Goal: Task Accomplishment & Management: Complete application form

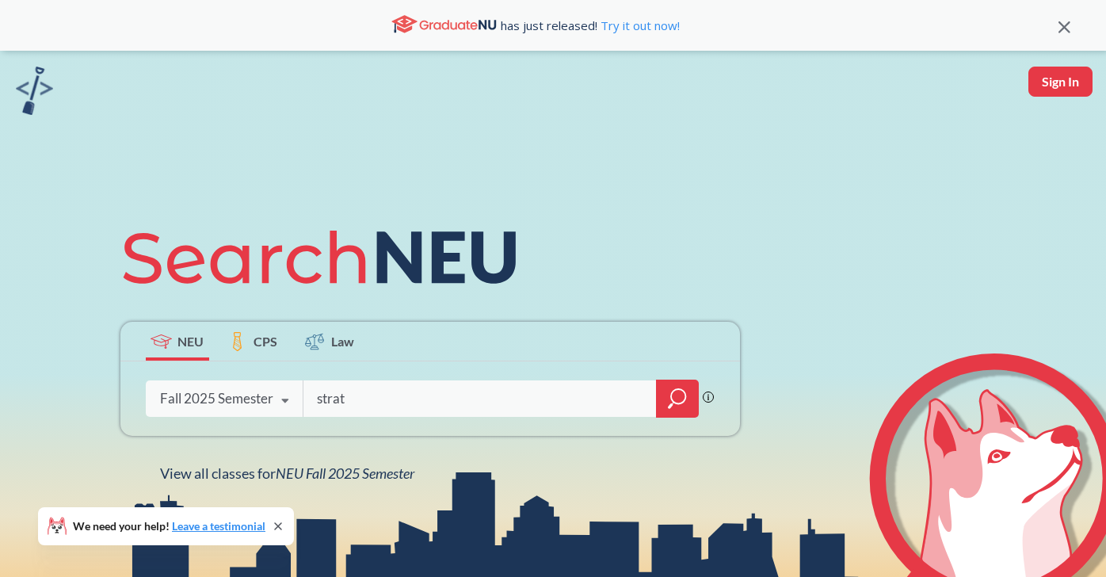
type input "strat"
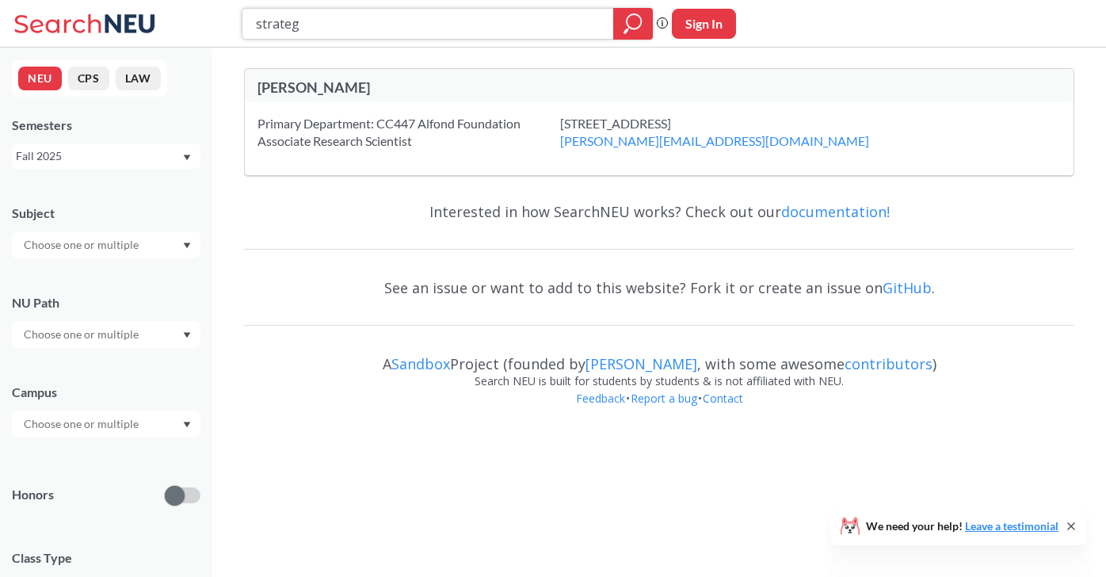
type input "strategy"
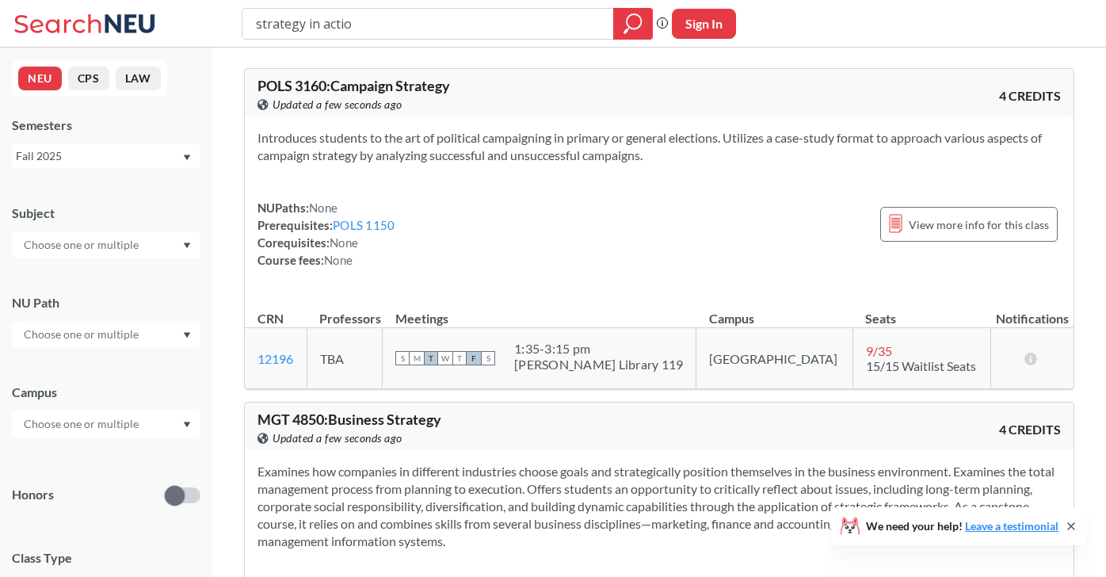
type input "strategy in action"
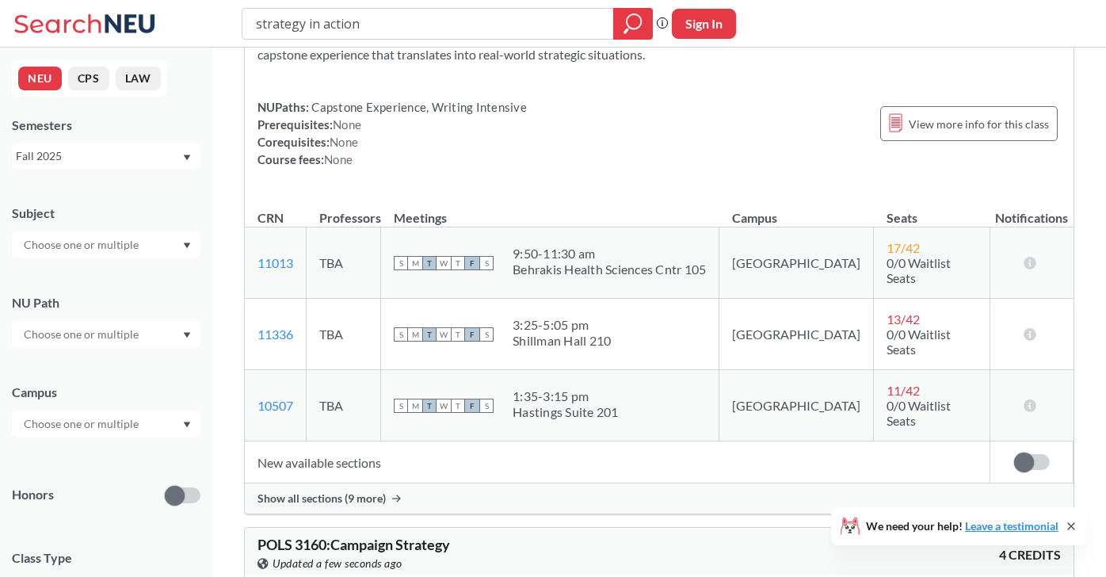
scroll to position [163, 0]
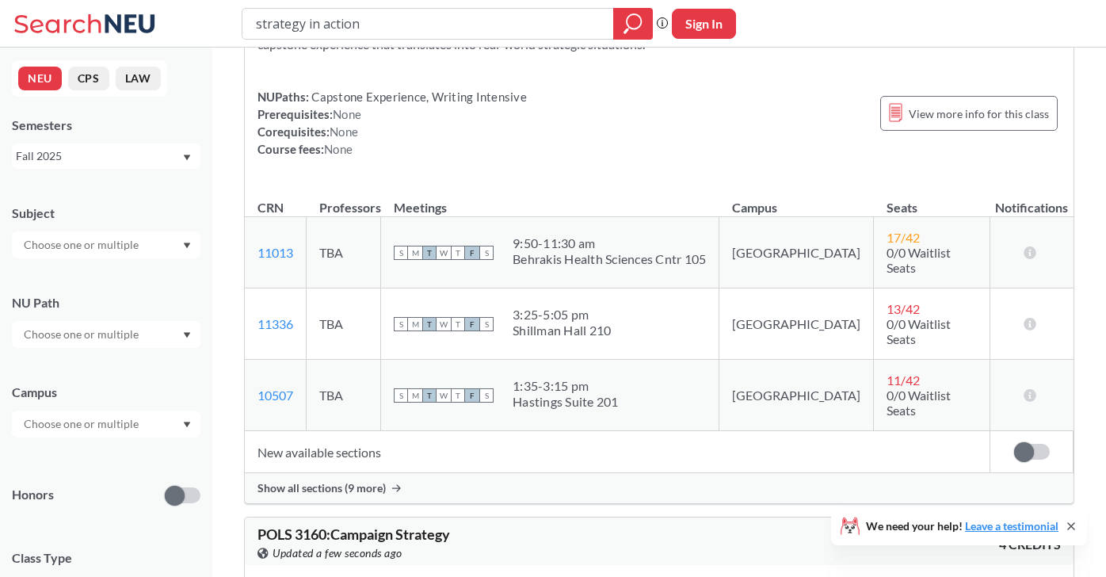
click at [380, 473] on div "Show all sections (9 more)" at bounding box center [659, 488] width 829 height 30
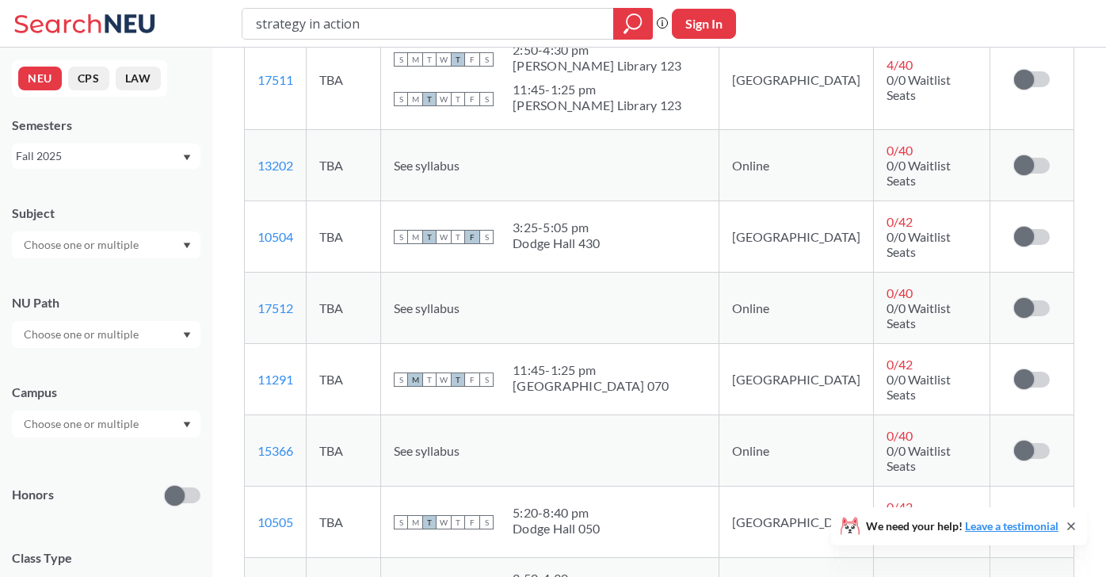
scroll to position [567, 0]
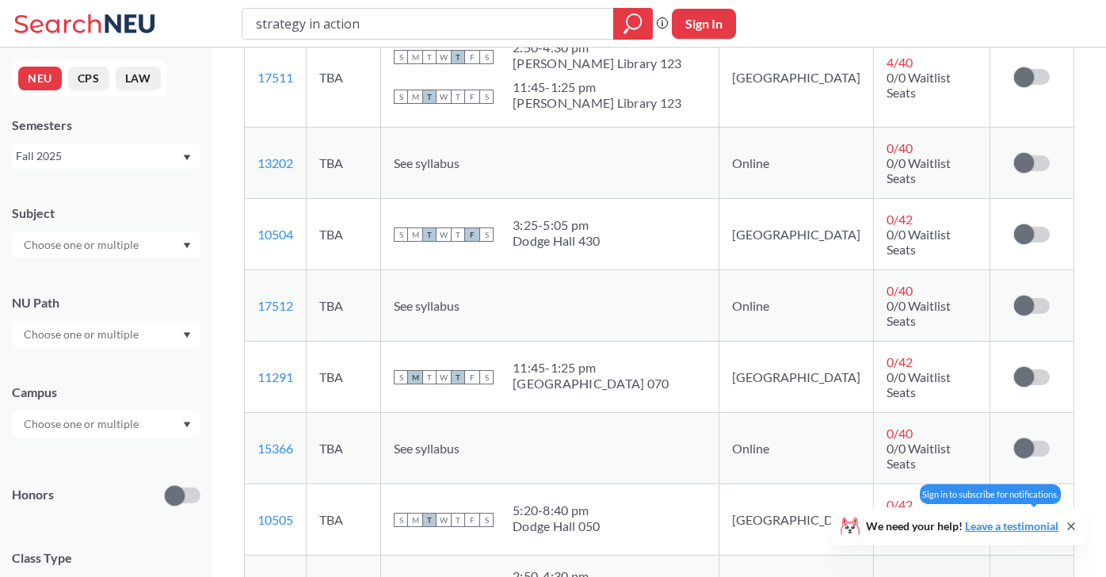
click at [1043, 512] on label at bounding box center [1032, 520] width 36 height 16
click at [1014, 512] on input "checkbox" at bounding box center [1014, 512] width 0 height 0
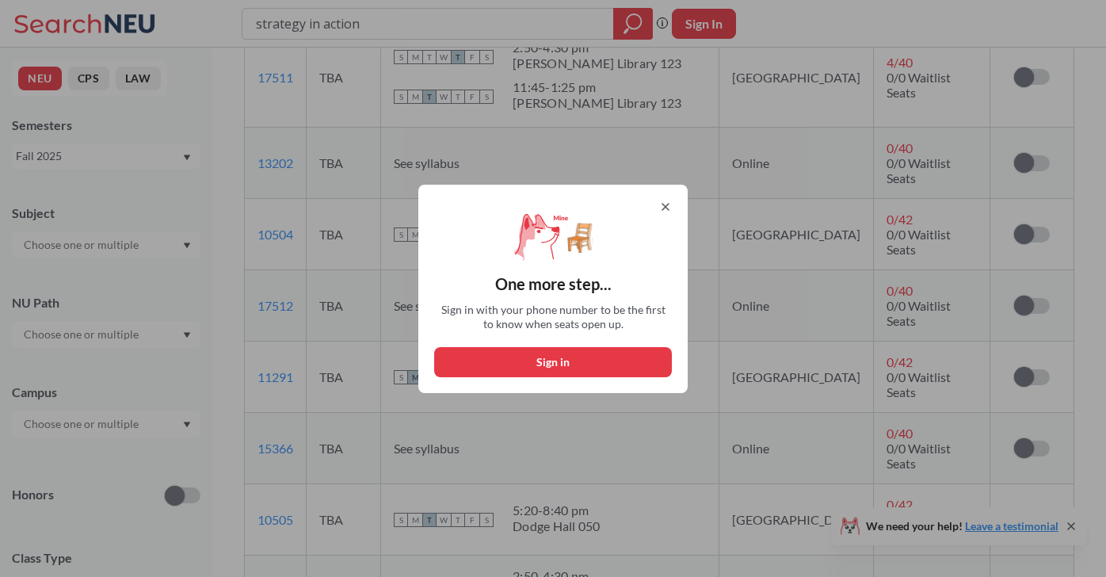
click at [601, 361] on button "Sign in" at bounding box center [553, 362] width 238 height 30
select select "US"
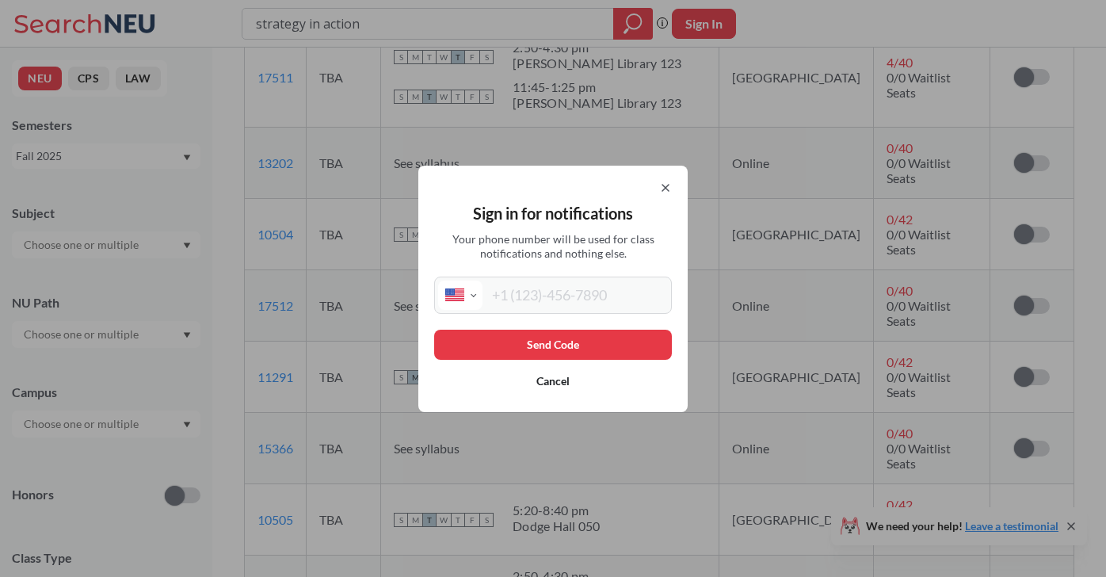
click at [536, 285] on input "tel" at bounding box center [575, 295] width 185 height 29
type input "[PHONE_NUMBER]"
click at [560, 346] on button "Send Code" at bounding box center [553, 345] width 238 height 30
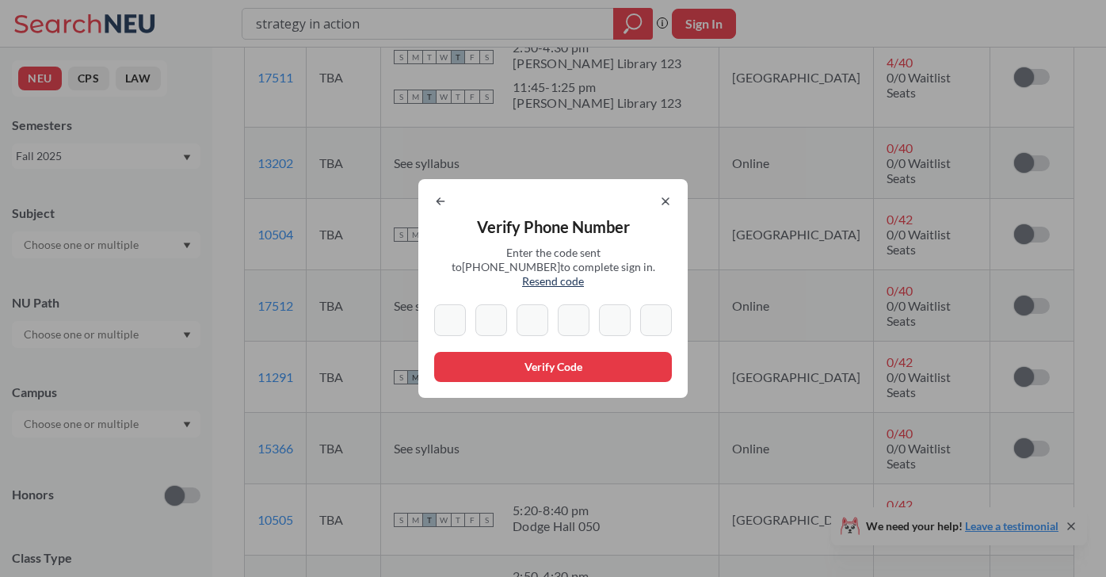
type input "4"
type input "9"
type input "4"
type input "6"
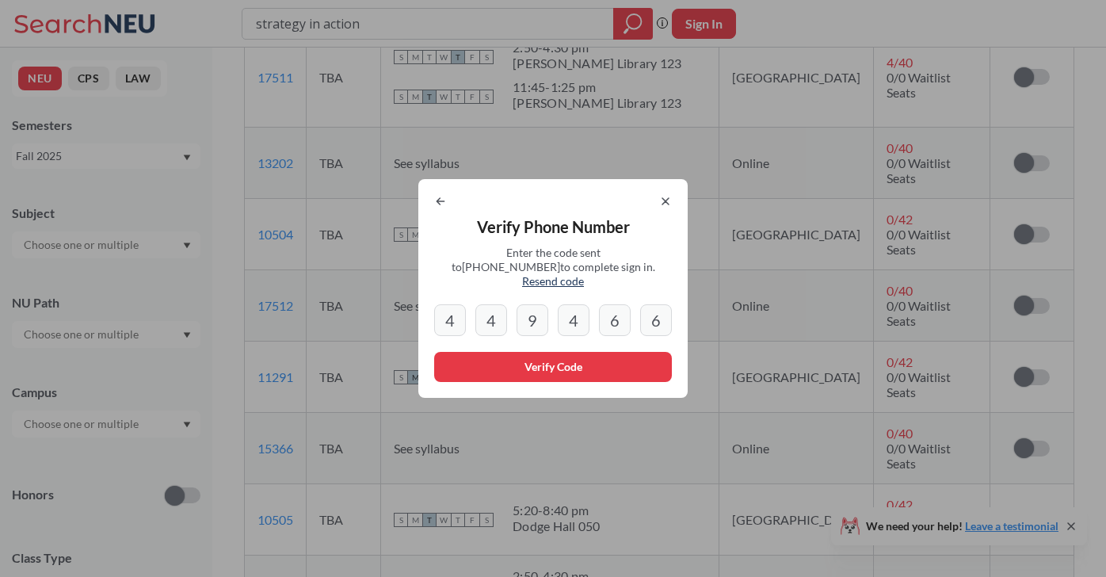
type input "6"
click at [514, 369] on button "Verify Code" at bounding box center [553, 367] width 238 height 30
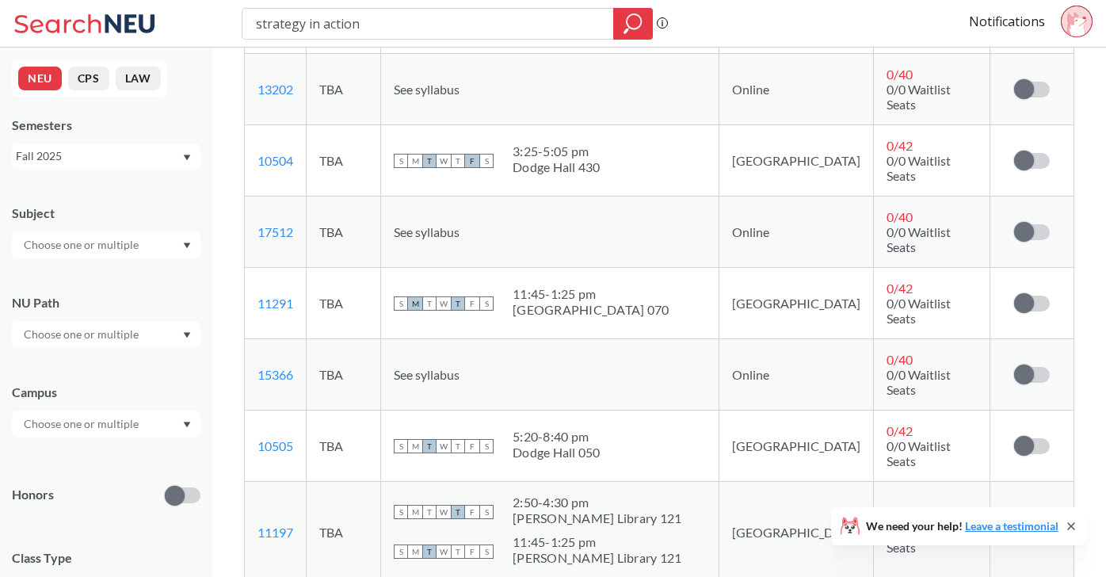
scroll to position [643, 0]
click at [1038, 437] on label at bounding box center [1032, 445] width 36 height 16
click at [1014, 437] on input "checkbox" at bounding box center [1014, 437] width 0 height 0
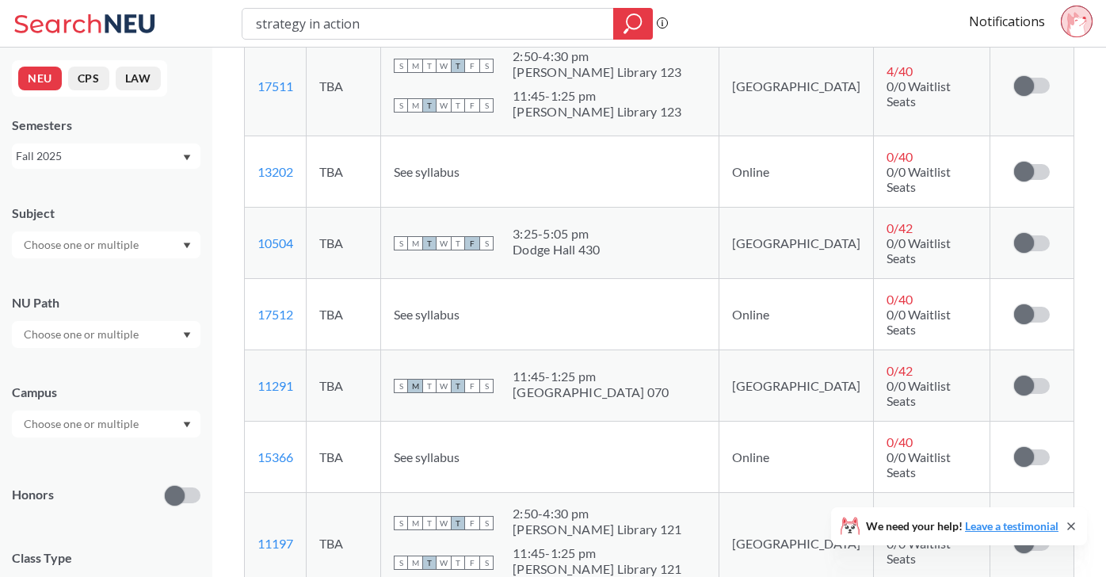
scroll to position [711, 0]
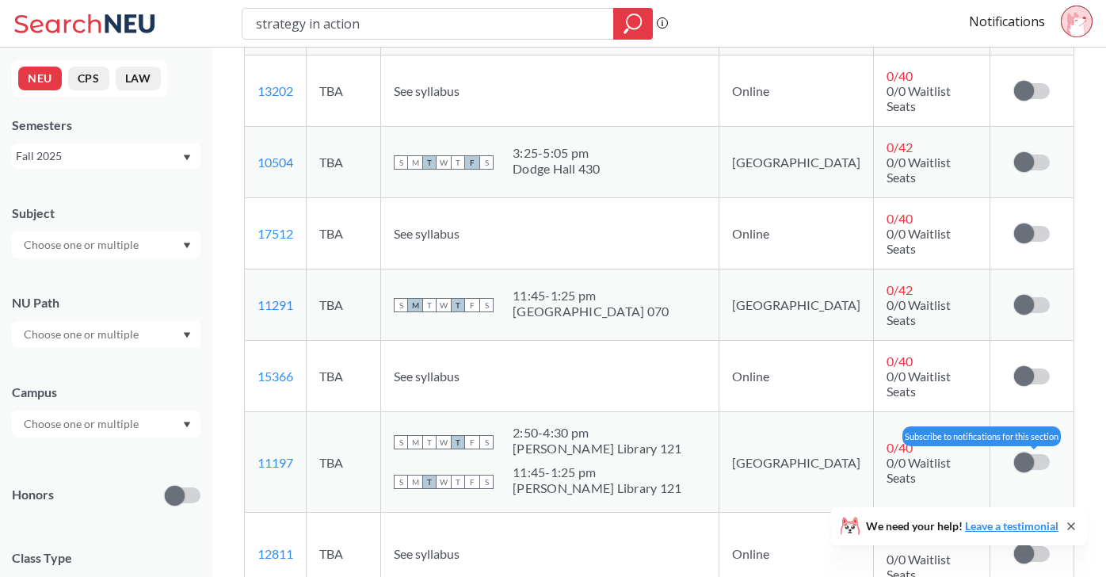
click at [1047, 454] on label at bounding box center [1032, 462] width 36 height 16
click at [1014, 454] on input "checkbox" at bounding box center [1014, 454] width 0 height 0
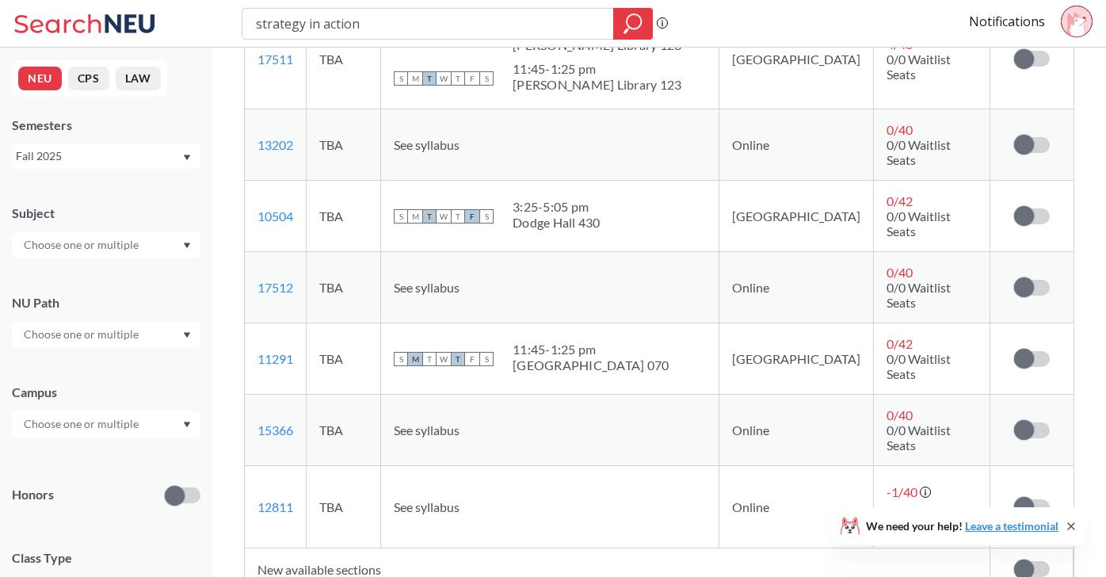
scroll to position [777, 0]
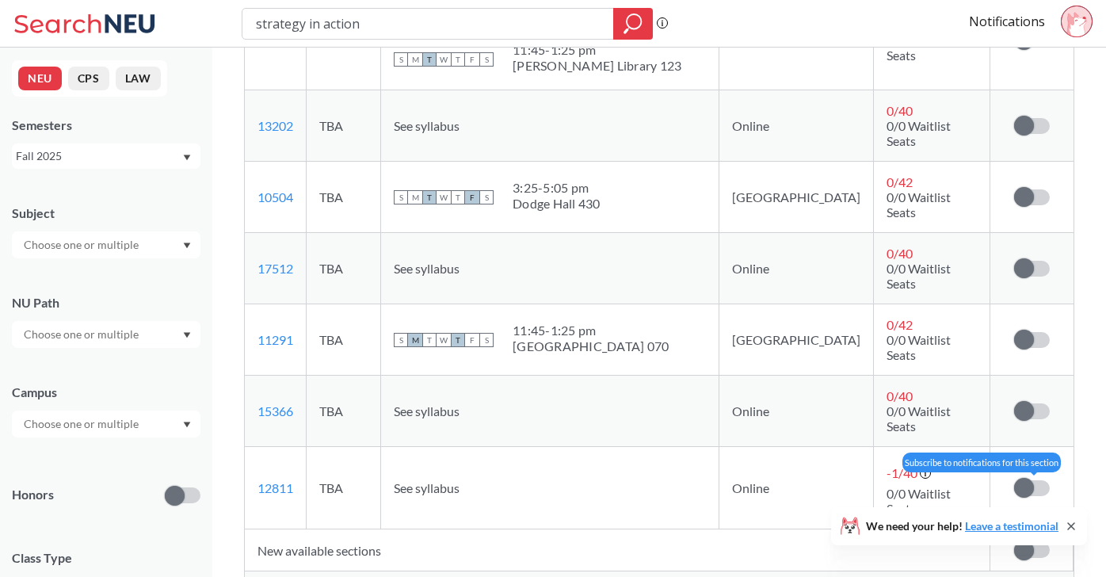
click at [1034, 480] on label at bounding box center [1032, 488] width 36 height 16
click at [1014, 480] on input "checkbox" at bounding box center [1014, 480] width 0 height 0
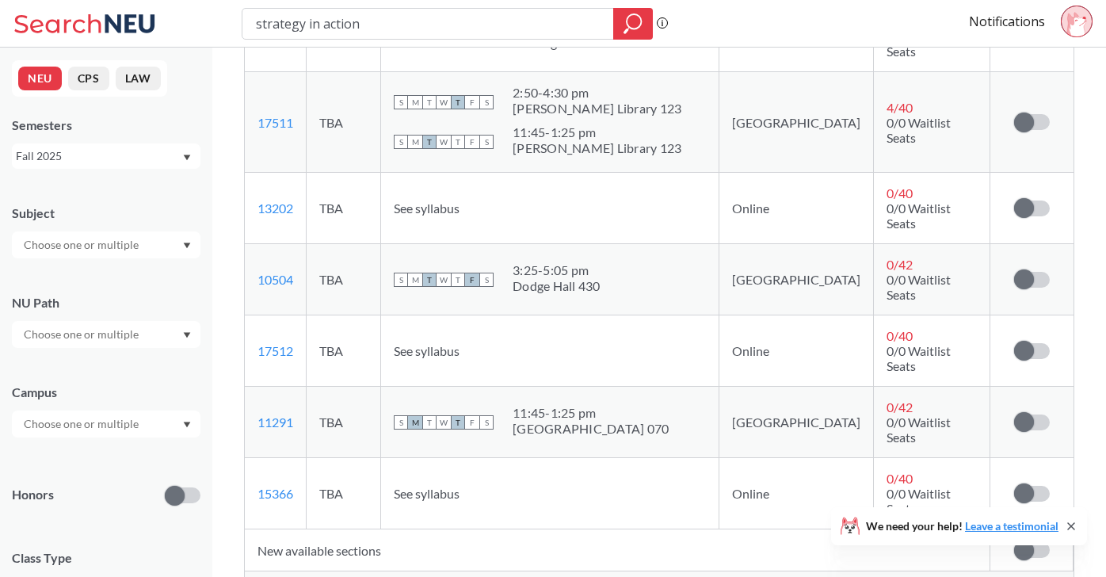
scroll to position [741, 0]
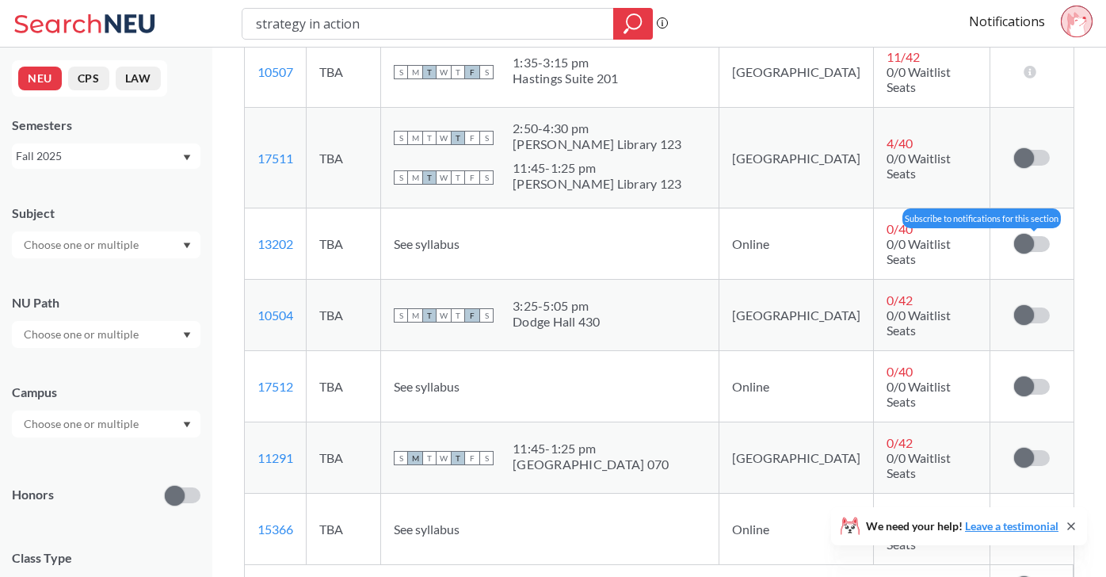
click at [1037, 236] on label at bounding box center [1032, 244] width 36 height 16
click at [1014, 236] on input "checkbox" at bounding box center [1014, 236] width 0 height 0
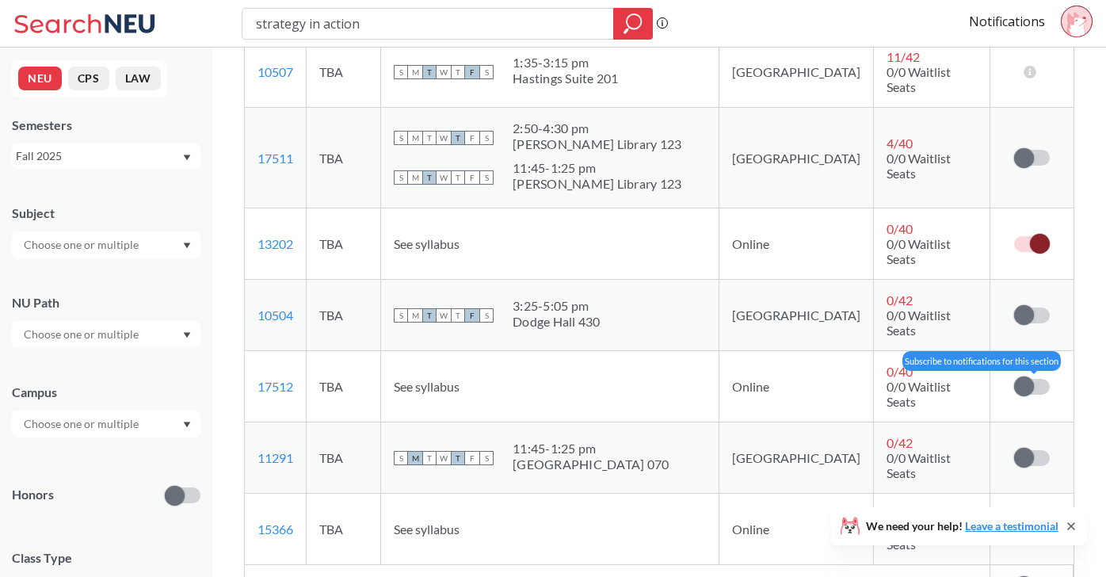
click at [1034, 379] on label at bounding box center [1032, 387] width 36 height 16
click at [1014, 379] on input "checkbox" at bounding box center [1014, 379] width 0 height 0
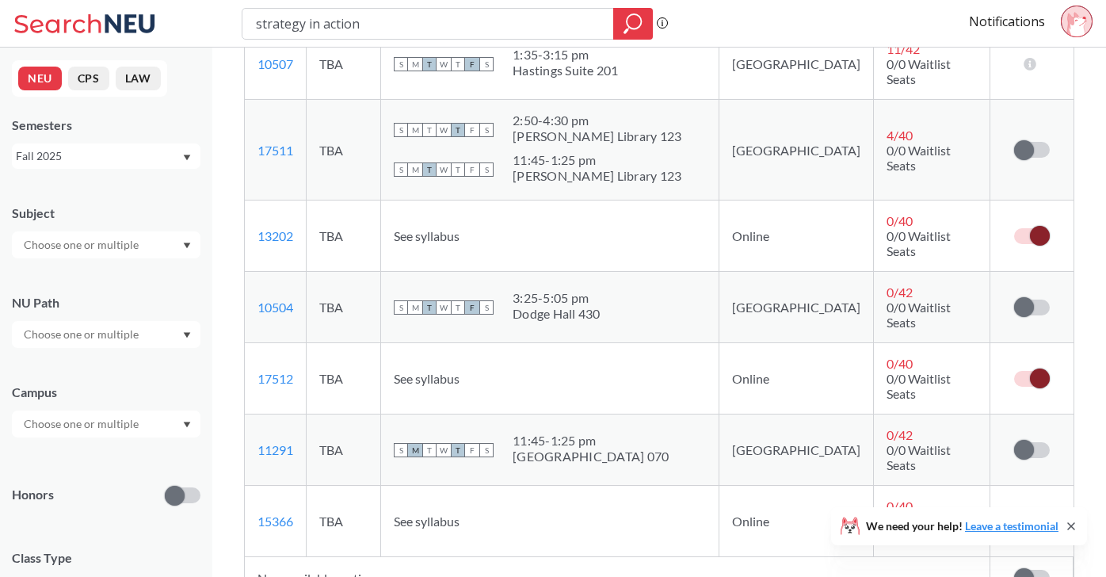
scroll to position [751, 0]
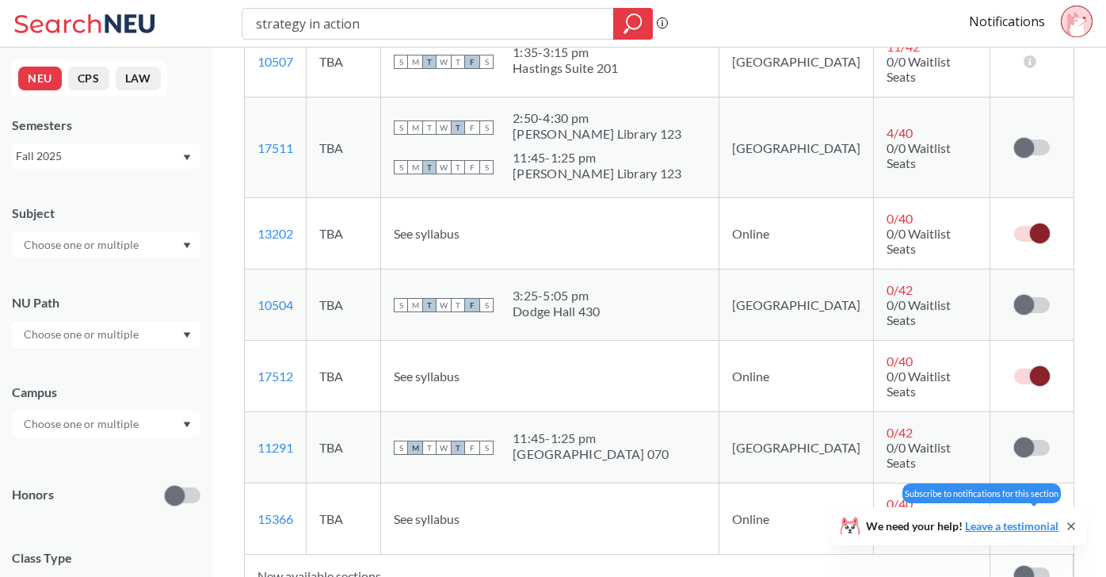
click at [1045, 511] on label at bounding box center [1032, 519] width 36 height 16
click at [1014, 511] on input "checkbox" at bounding box center [1014, 511] width 0 height 0
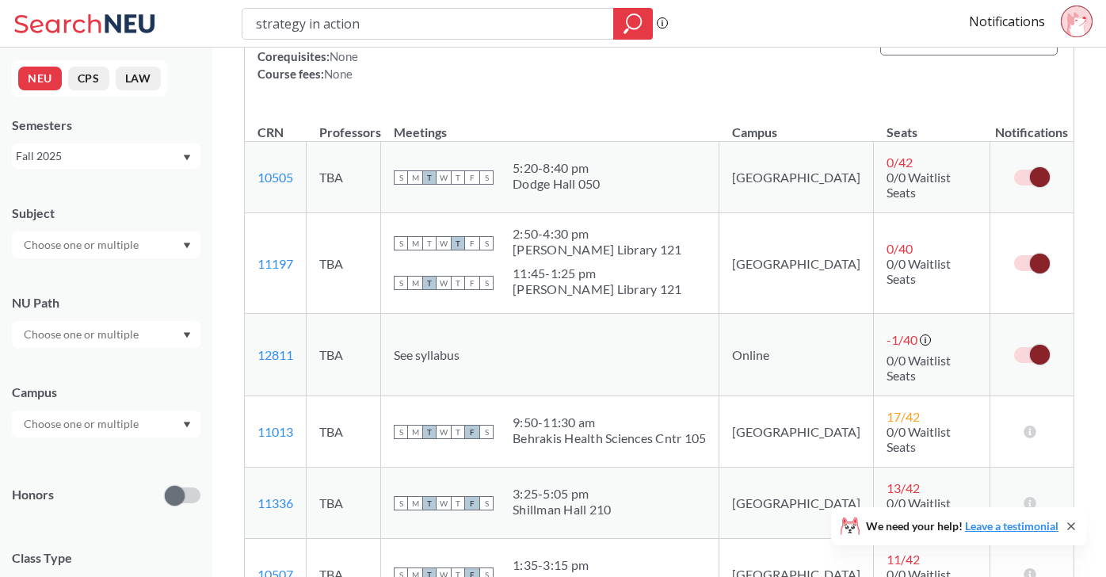
scroll to position [232, 0]
